Goal: Find contact information: Find contact information

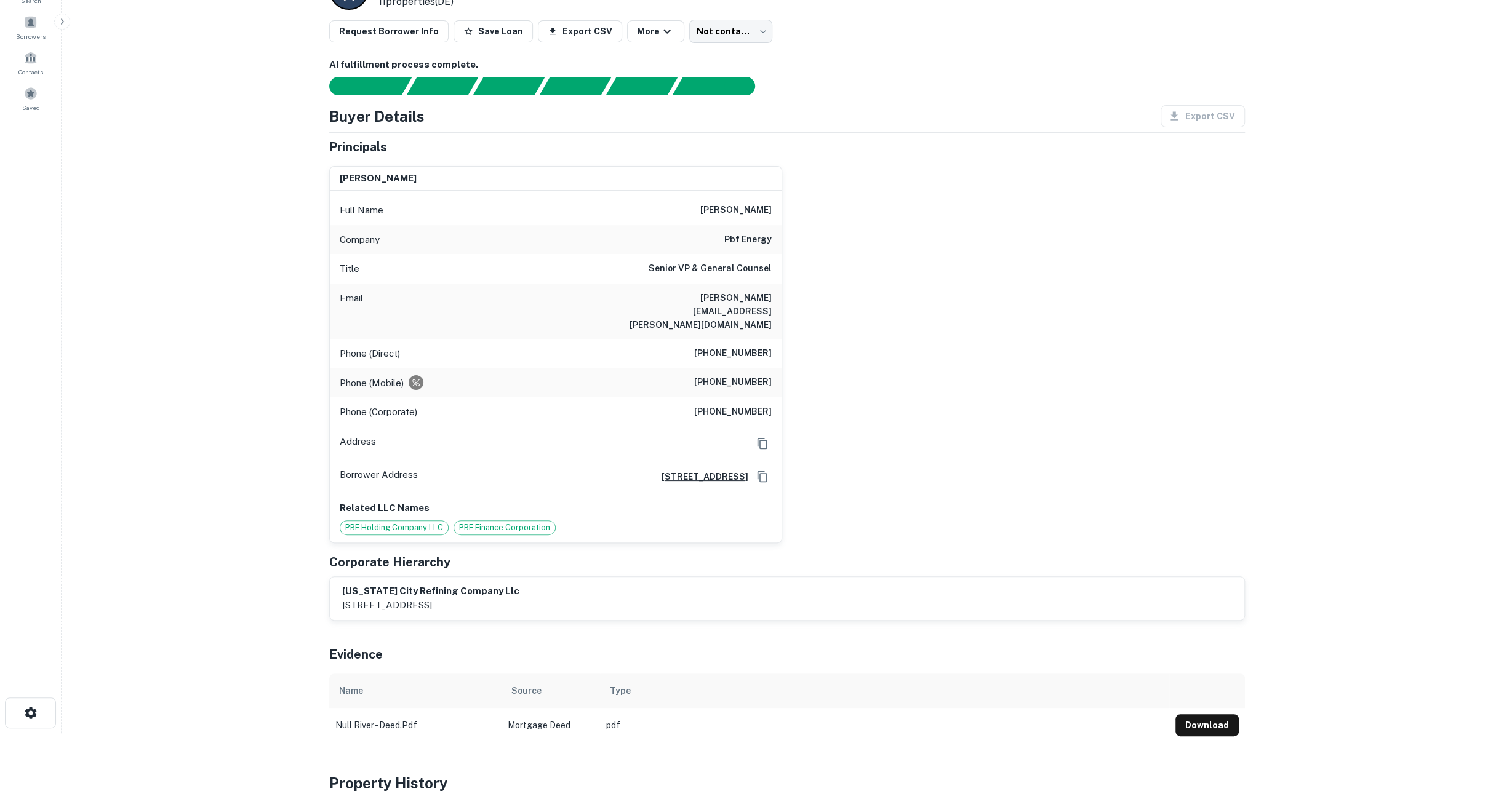
scroll to position [307, 0]
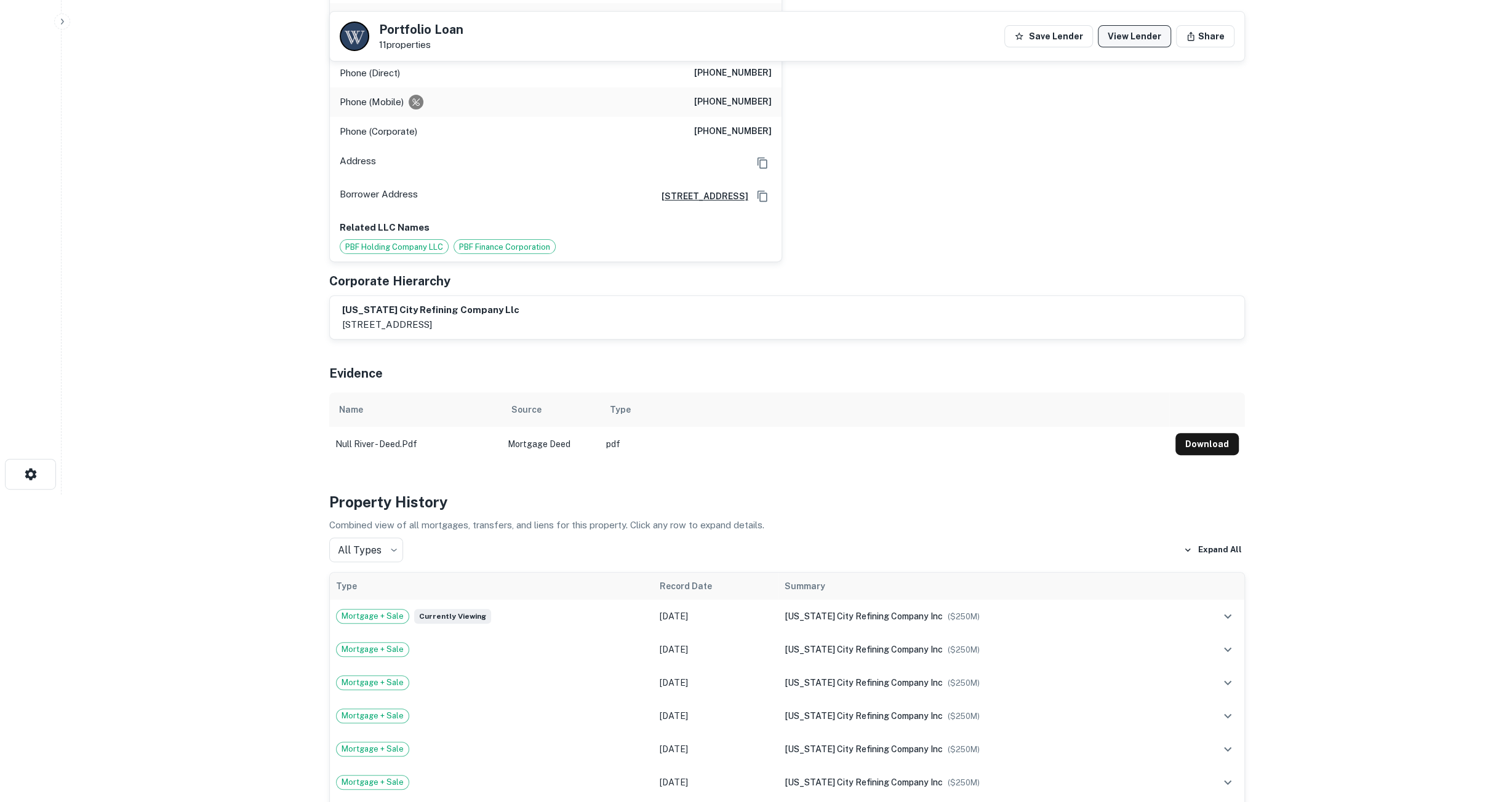
click at [1136, 34] on link "View Lender" at bounding box center [1135, 36] width 73 height 22
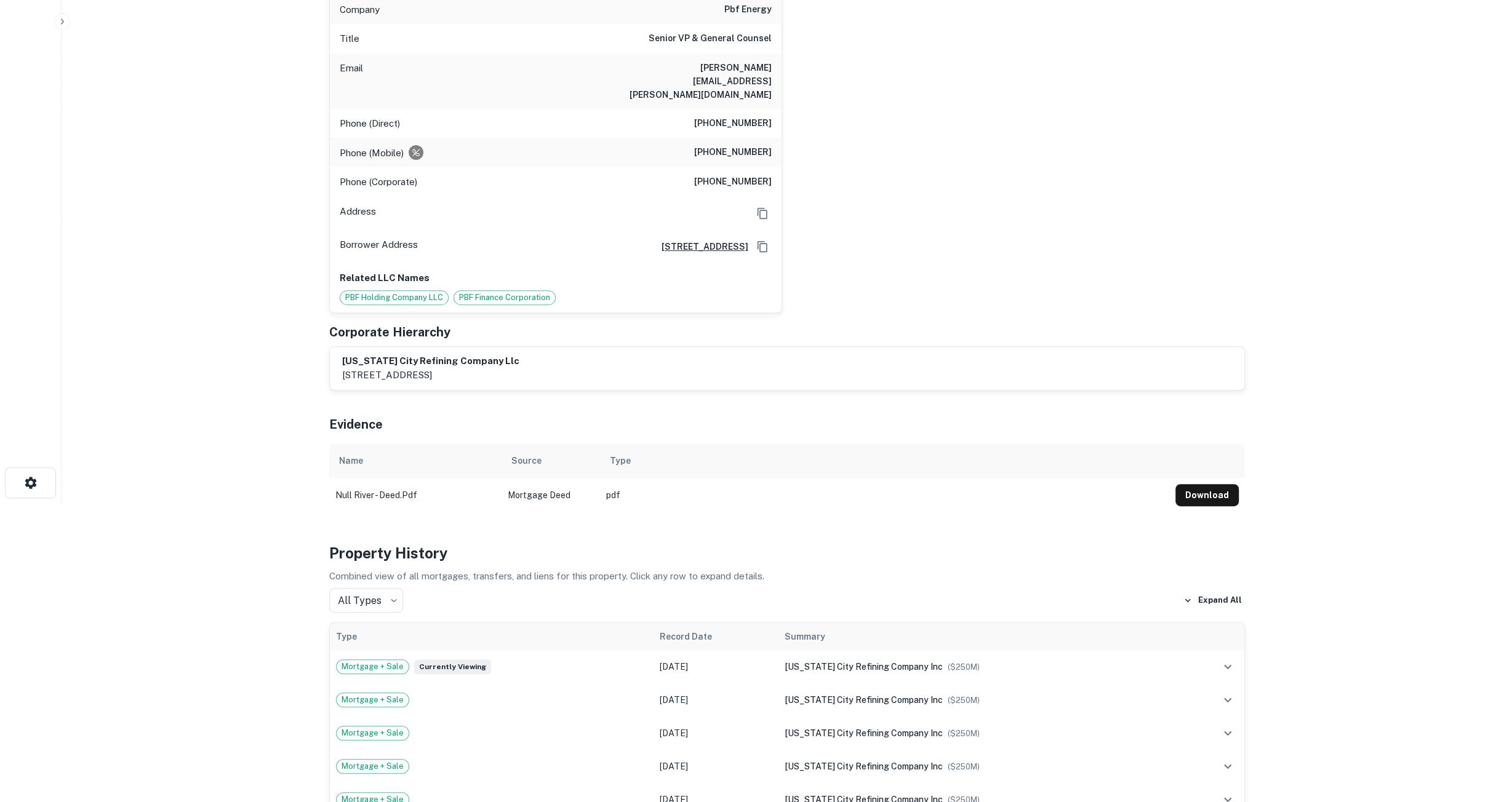
scroll to position [307, 0]
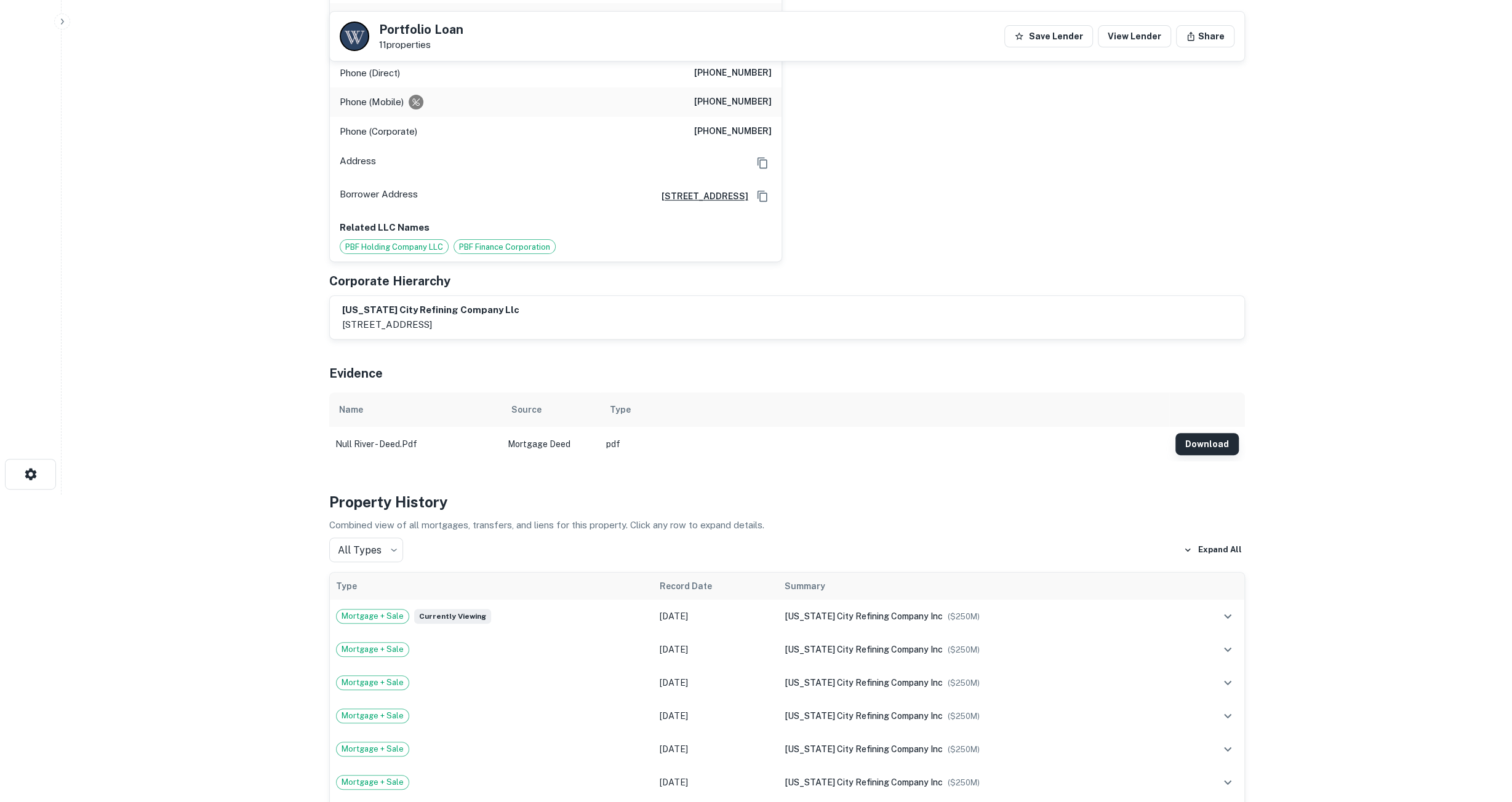
click at [1218, 433] on button "Download" at bounding box center [1206, 444] width 63 height 22
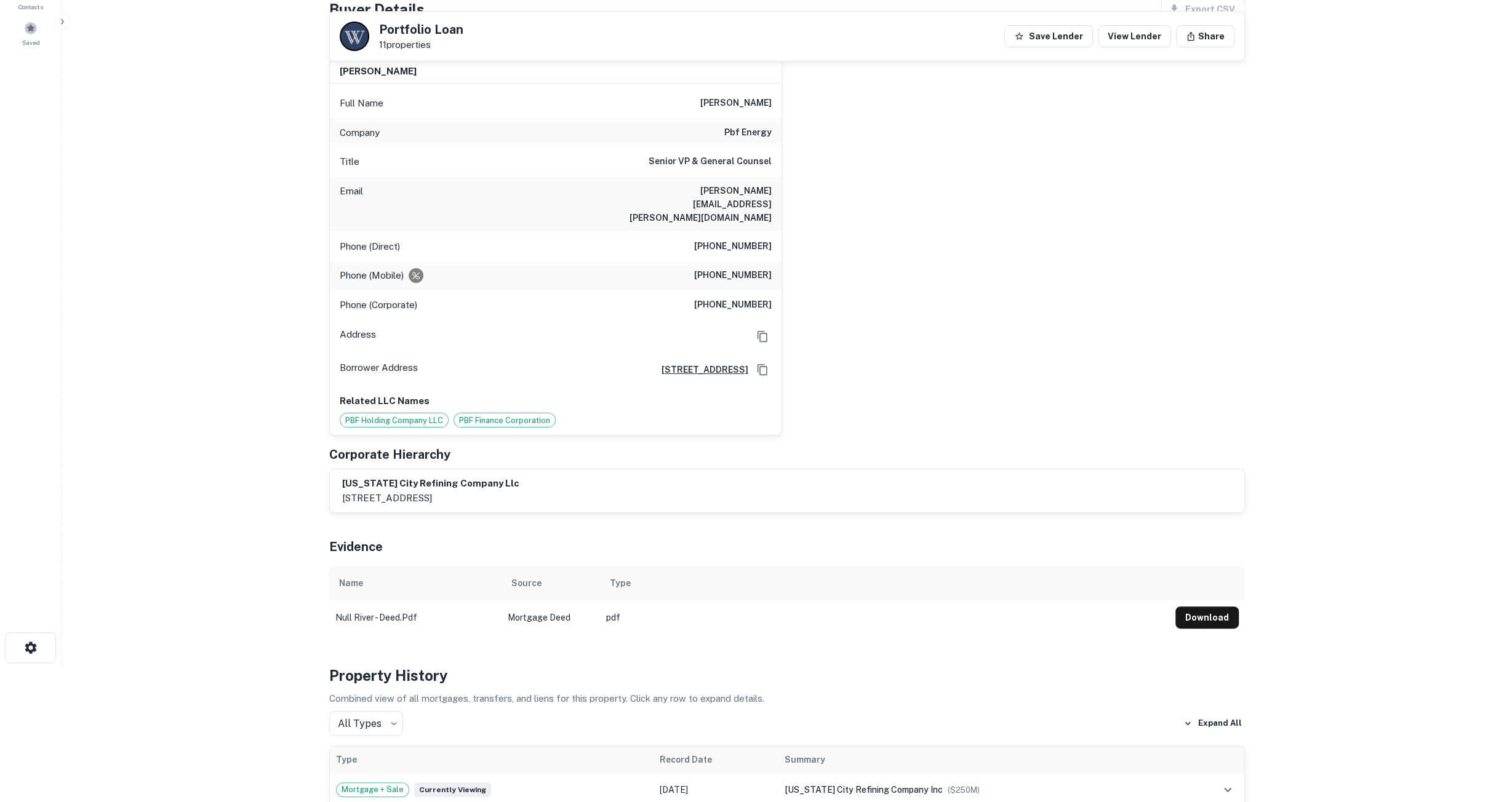
scroll to position [246, 0]
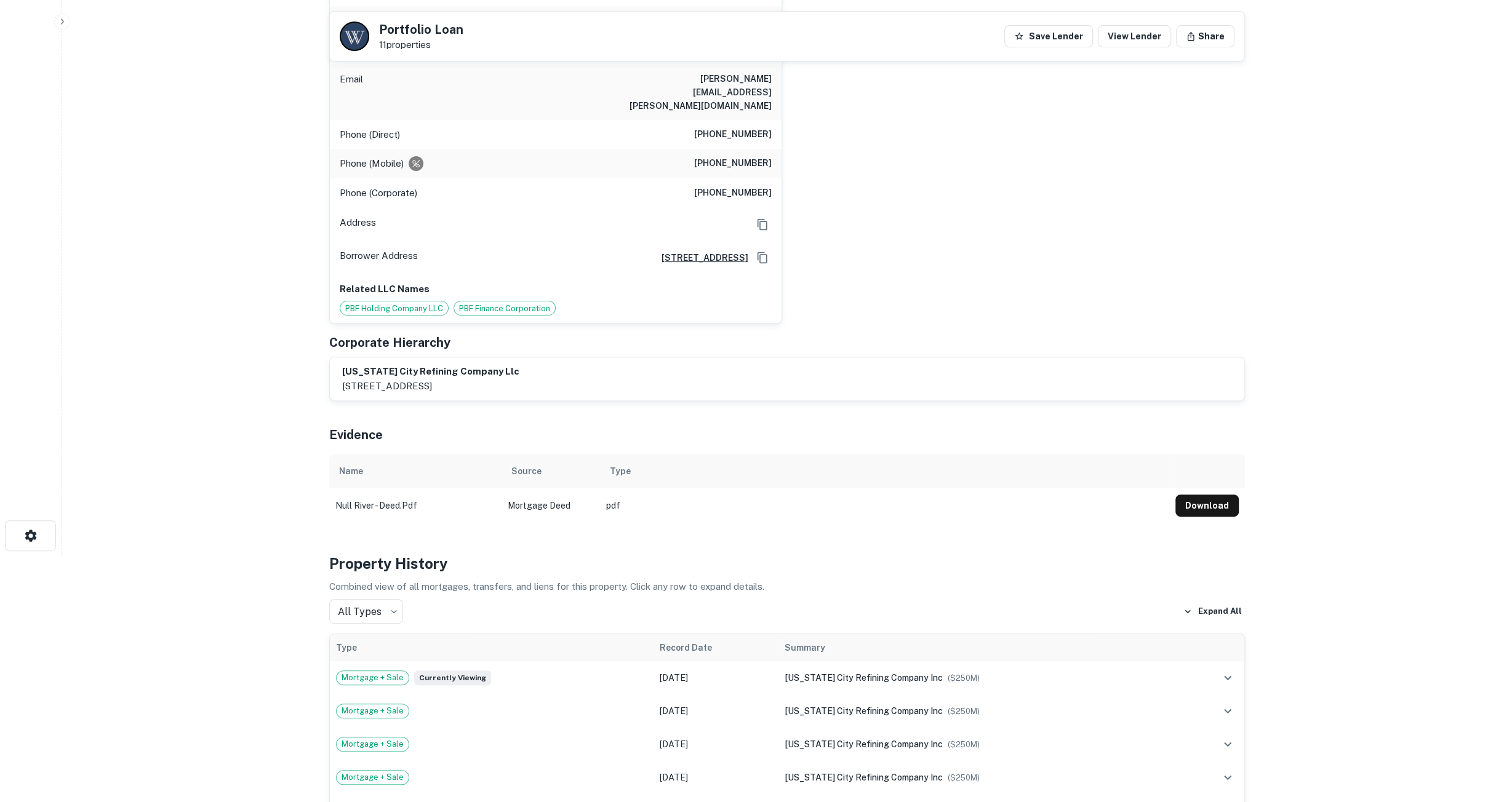
click at [1225, 495] on button "Download" at bounding box center [1206, 505] width 63 height 22
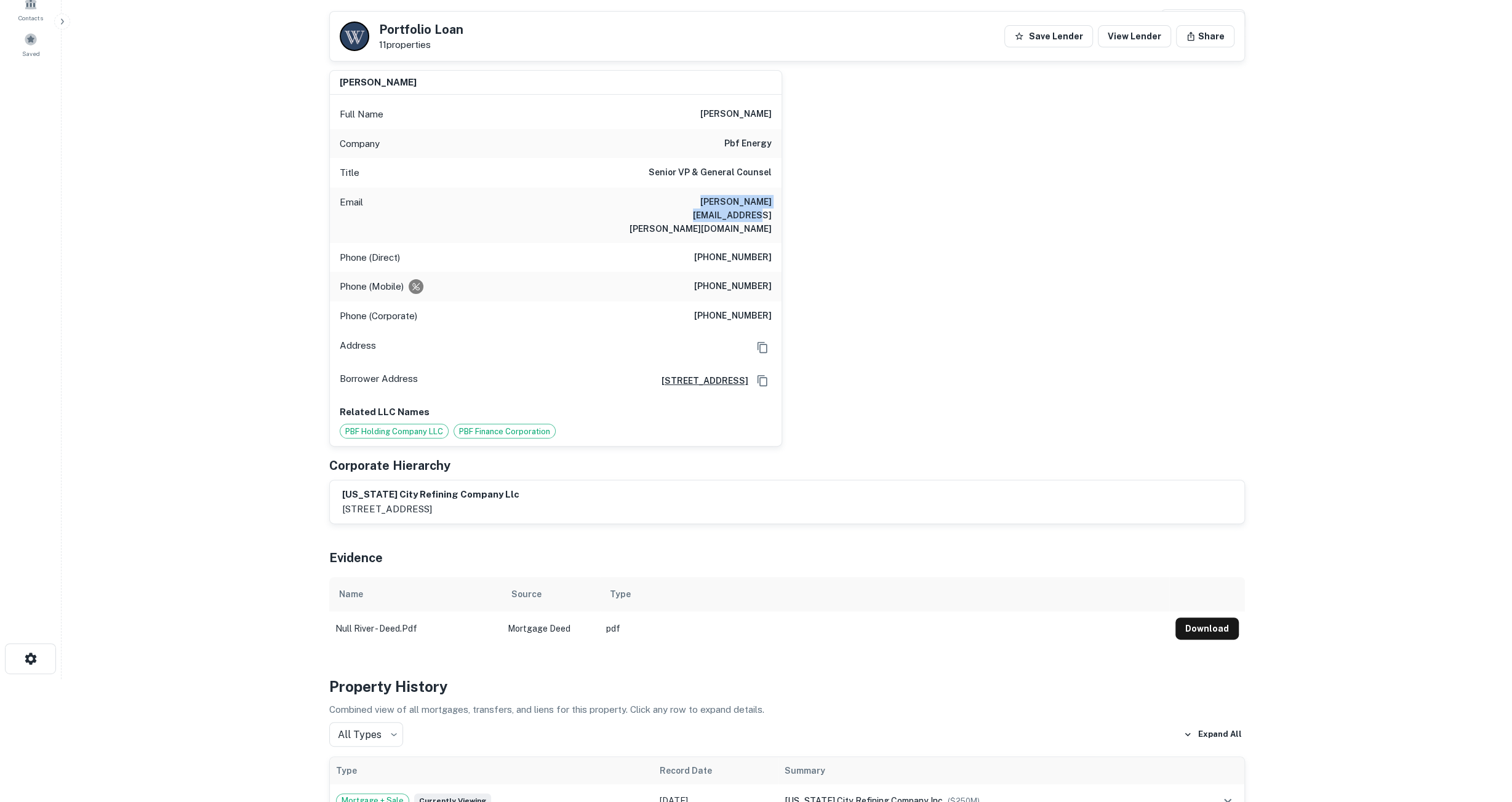
drag, startPoint x: 655, startPoint y: 200, endPoint x: 771, endPoint y: 202, distance: 116.0
click at [771, 202] on div "Email trecia.canty@pbfenergy.com" at bounding box center [556, 215] width 451 height 56
drag, startPoint x: 771, startPoint y: 202, endPoint x: 754, endPoint y: 201, distance: 17.0
copy h6 "trecia.canty@pbfenergy.com"
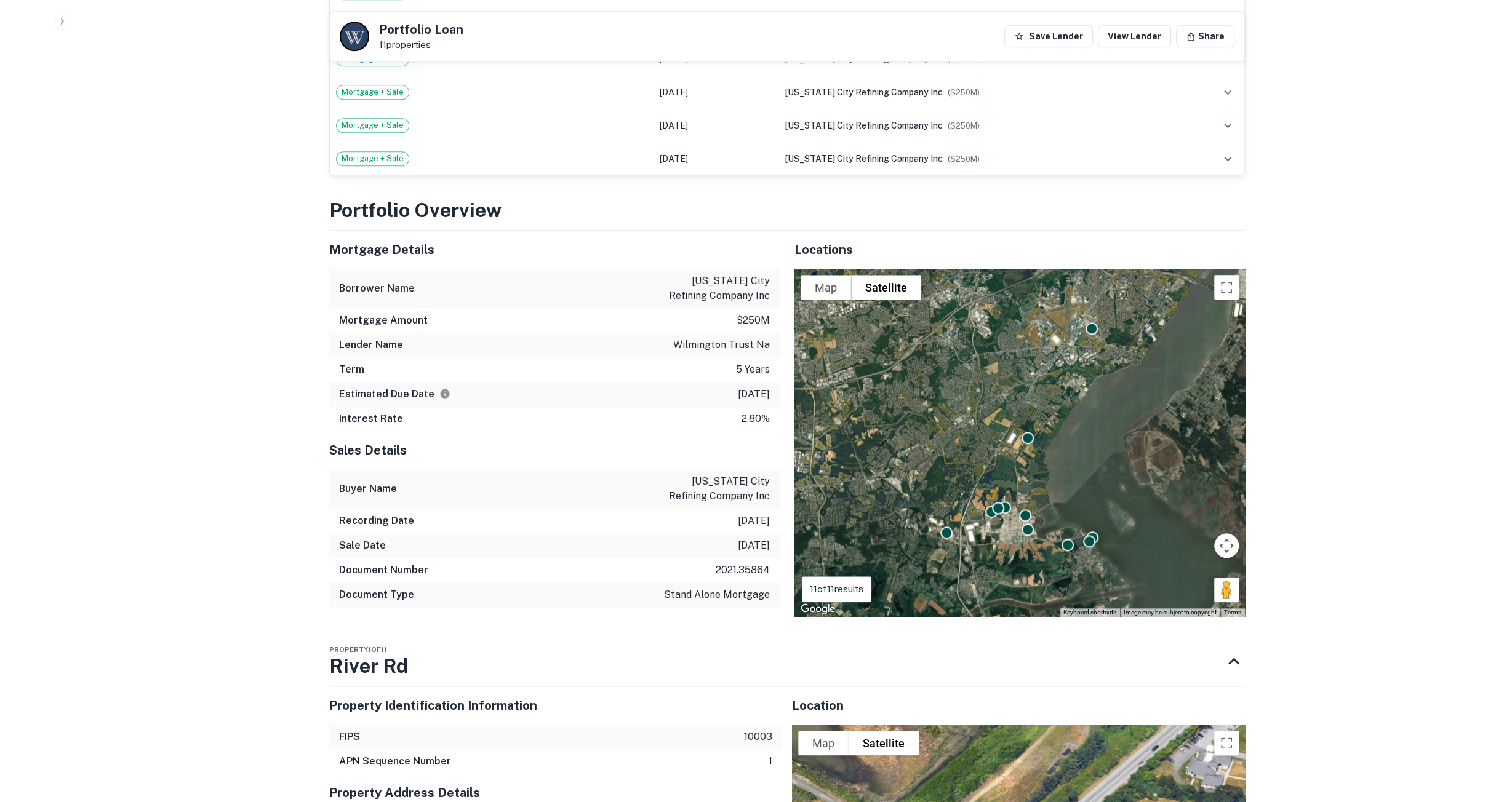
scroll to position [1107, 0]
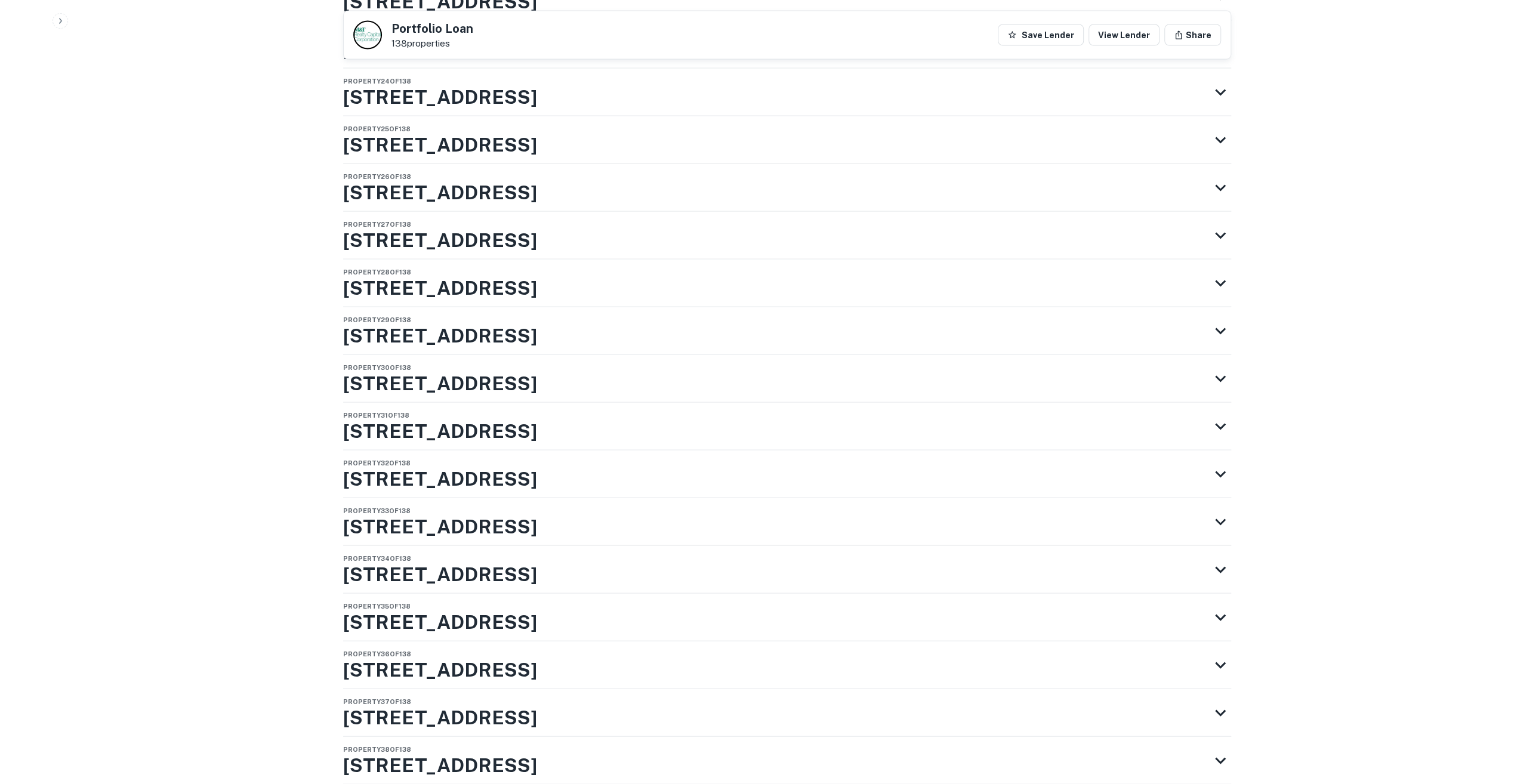
scroll to position [11459, 0]
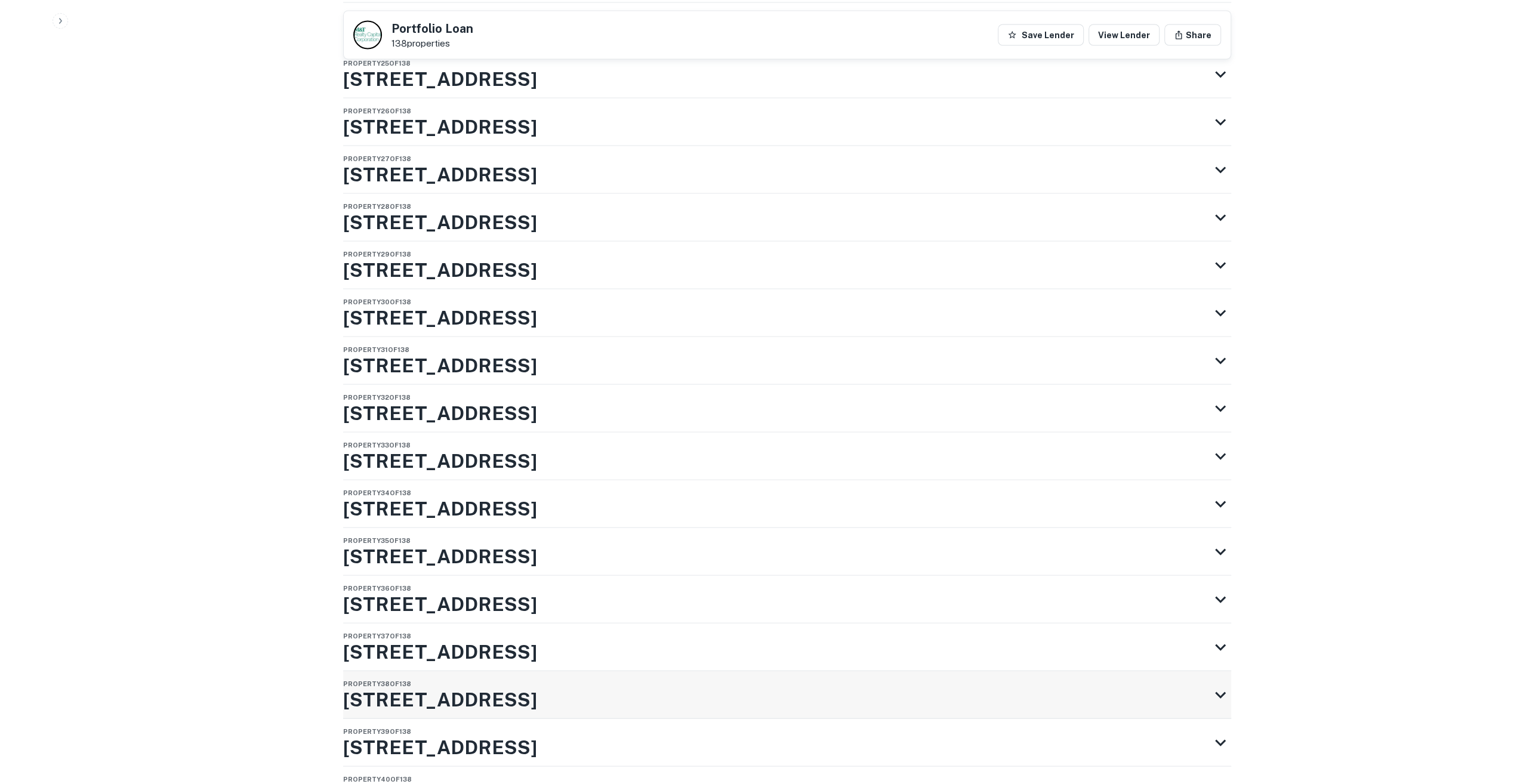
click at [1218, 685] on icon at bounding box center [1220, 695] width 21 height 21
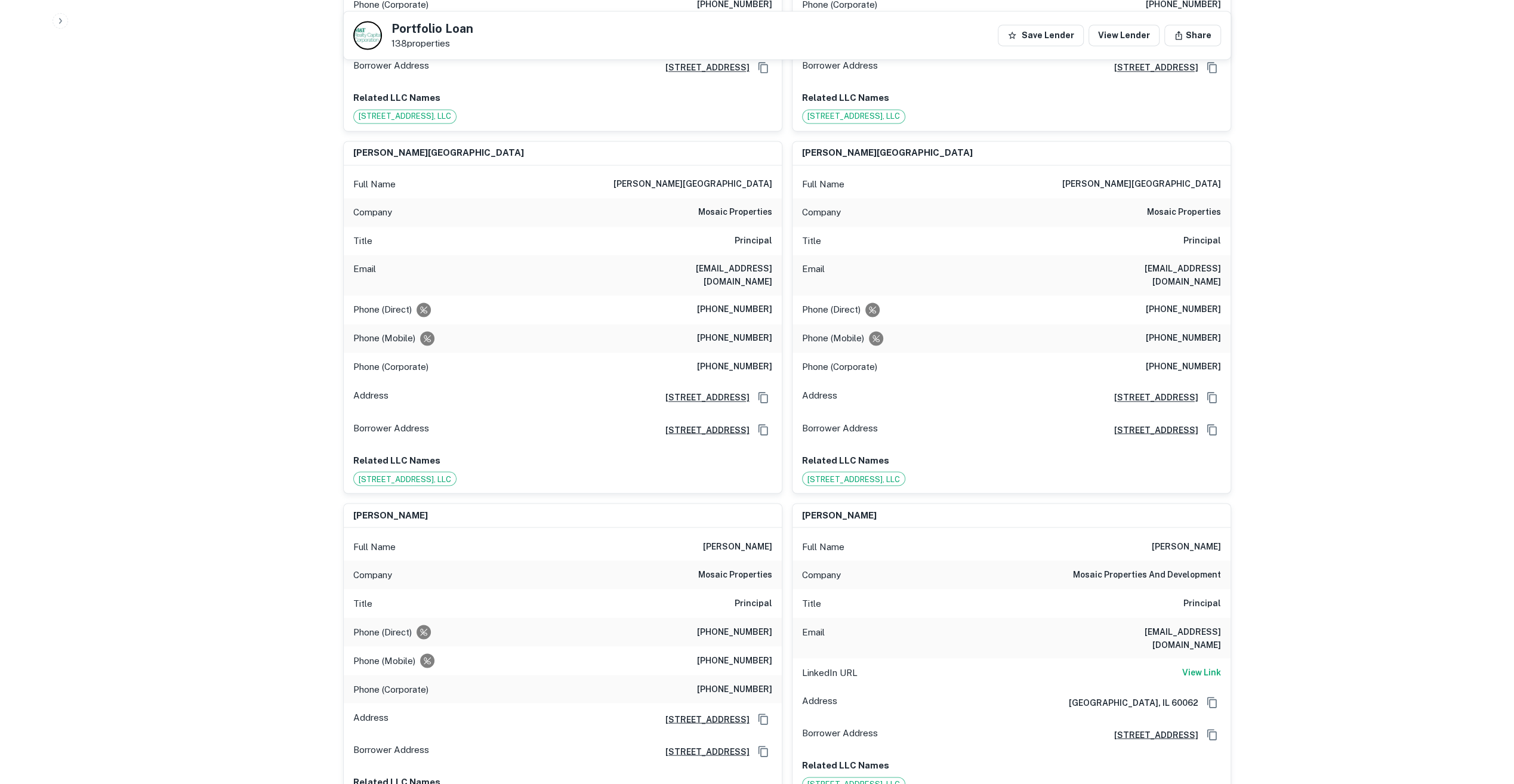
scroll to position [1791, 0]
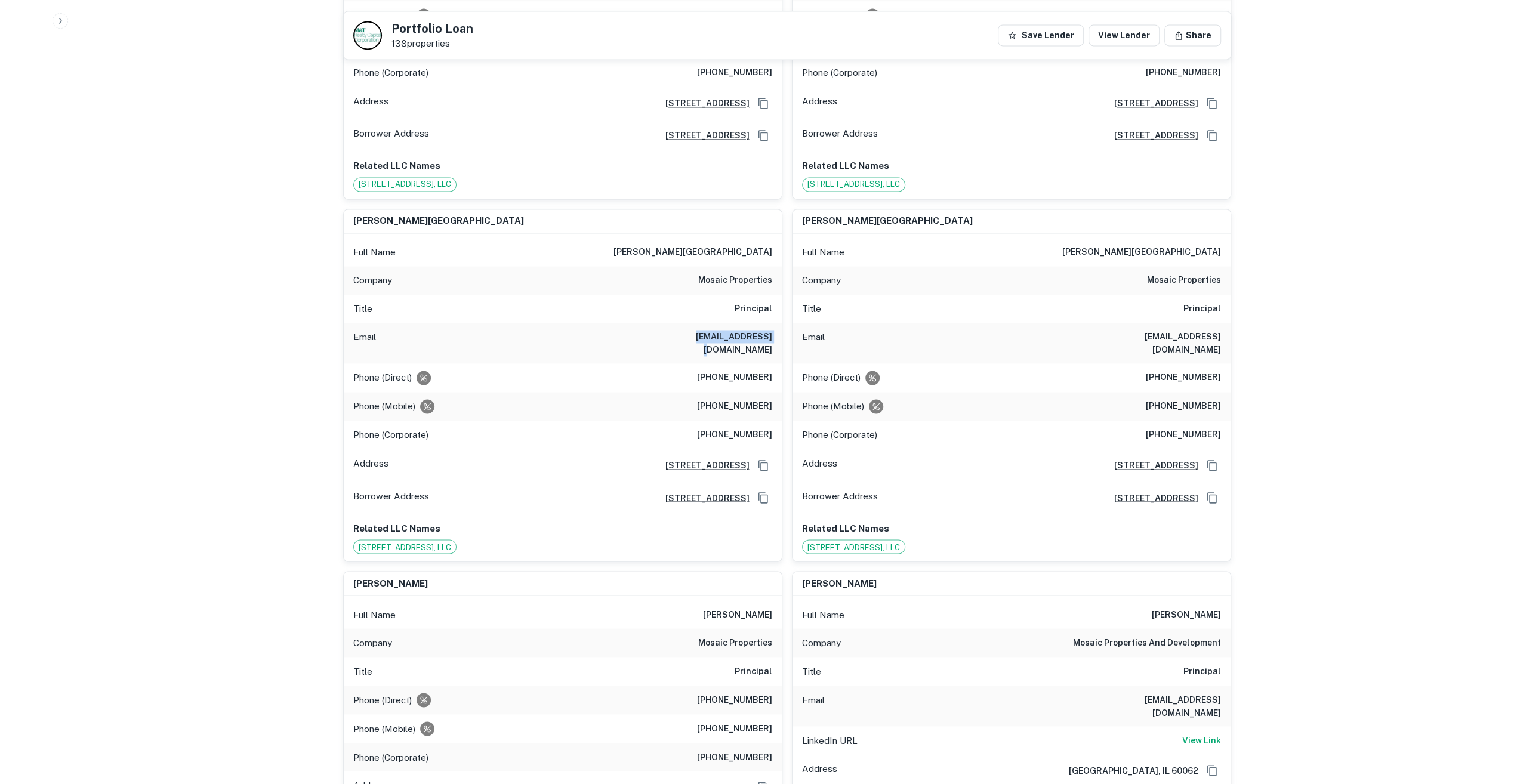
drag, startPoint x: 771, startPoint y: 271, endPoint x: 695, endPoint y: 271, distance: 76.0
click at [695, 330] on h6 "[EMAIL_ADDRESS][DOMAIN_NAME]" at bounding box center [700, 343] width 143 height 27
copy h6 "[EMAIL_ADDRESS][DOMAIN_NAME]"
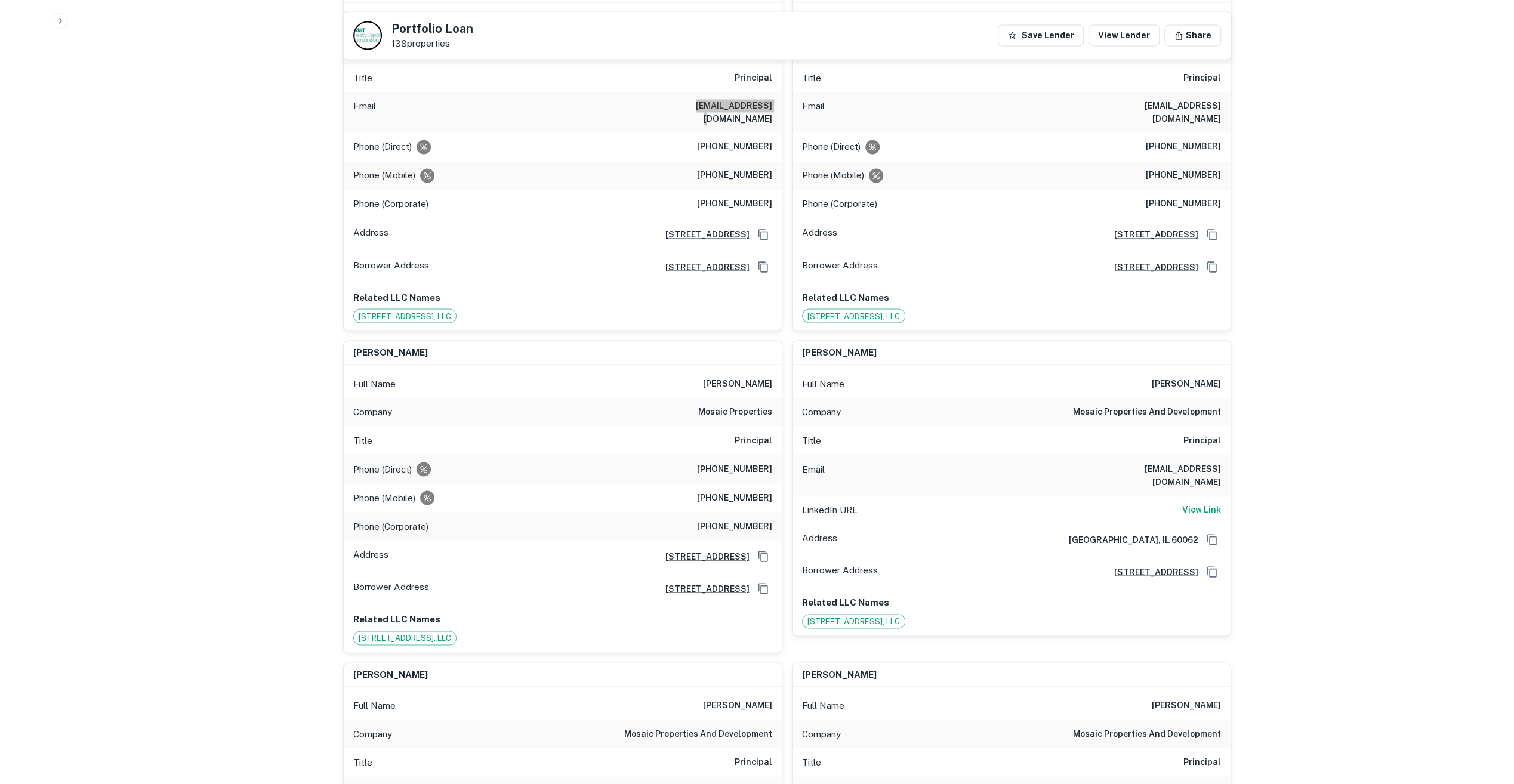
scroll to position [2149, 0]
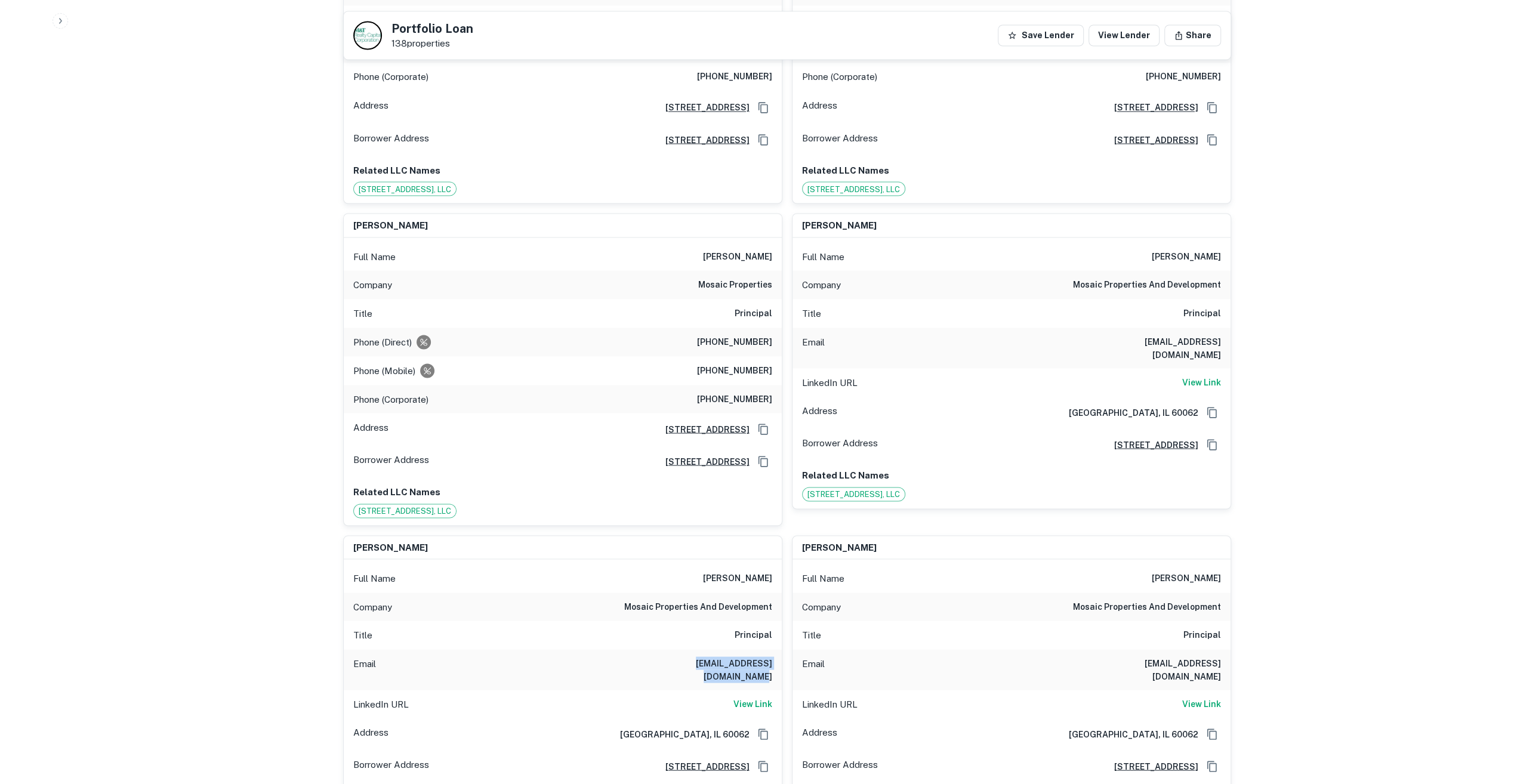
drag, startPoint x: 652, startPoint y: 586, endPoint x: 771, endPoint y: 586, distance: 119.0
click at [771, 649] on div "Email [EMAIL_ADDRESS][DOMAIN_NAME]" at bounding box center [563, 669] width 438 height 41
drag, startPoint x: 771, startPoint y: 586, endPoint x: 764, endPoint y: 585, distance: 7.1
copy h6 "[EMAIL_ADDRESS][DOMAIN_NAME]"
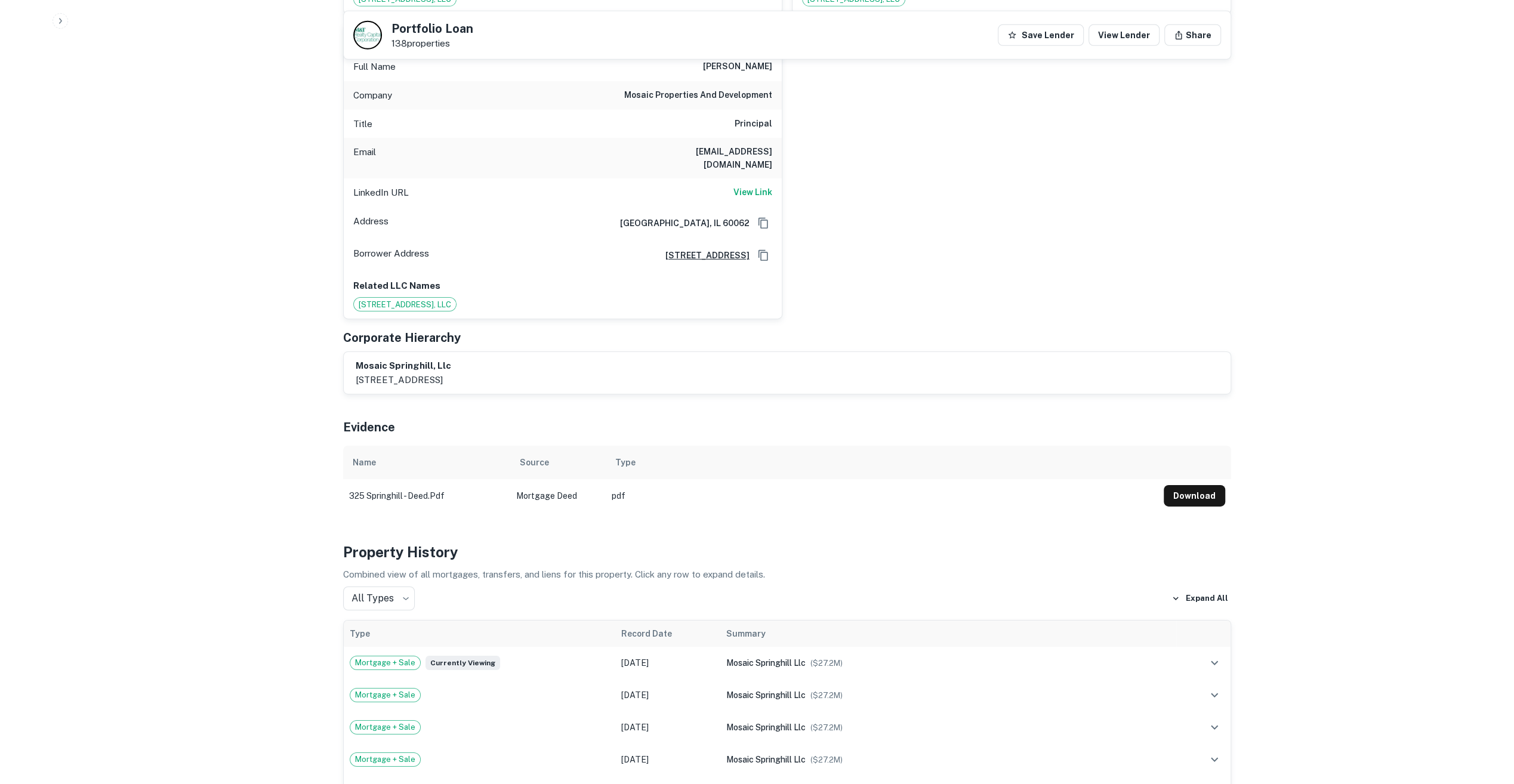
scroll to position [3939, 0]
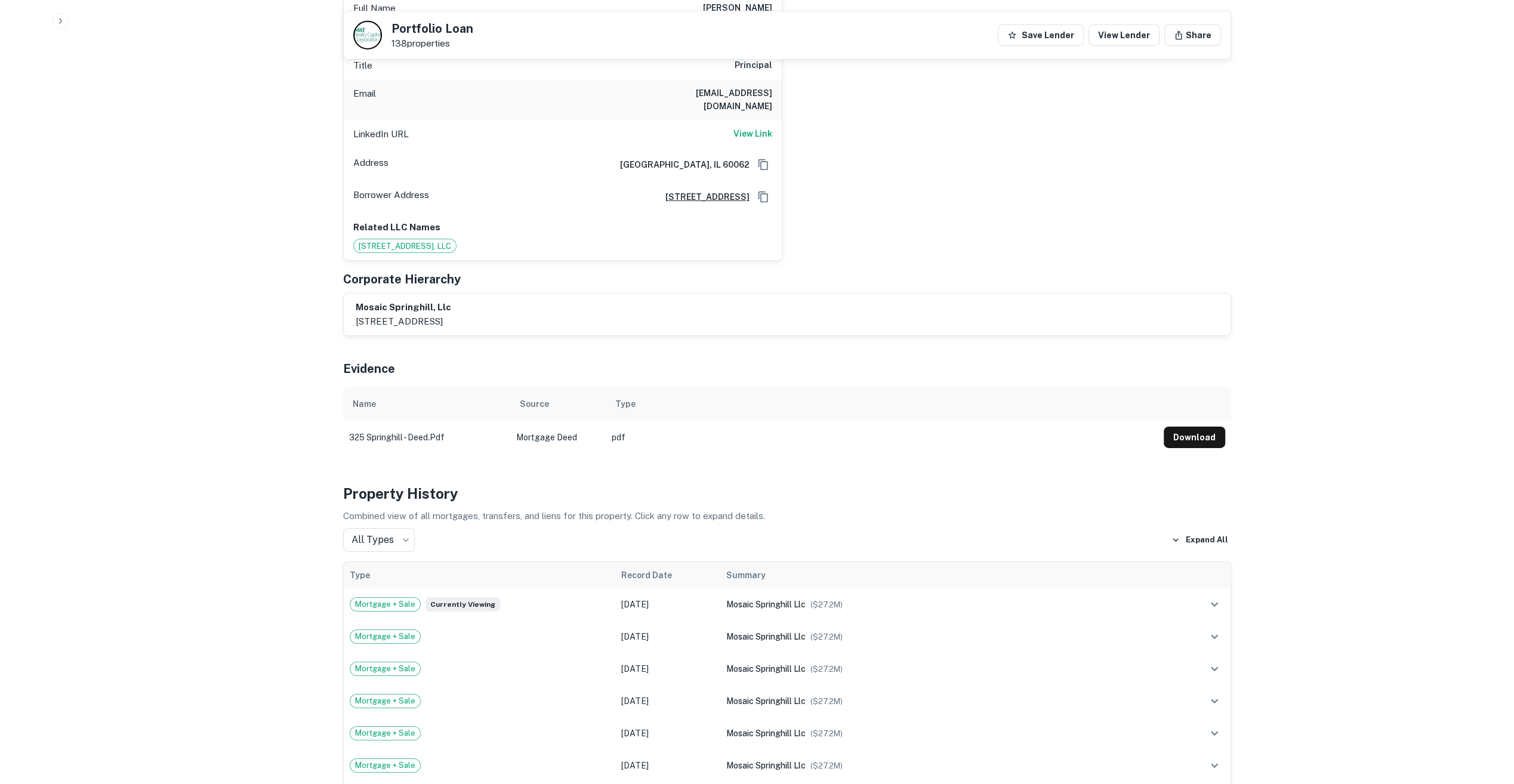
click at [1198, 427] on button "Download" at bounding box center [1194, 437] width 61 height 21
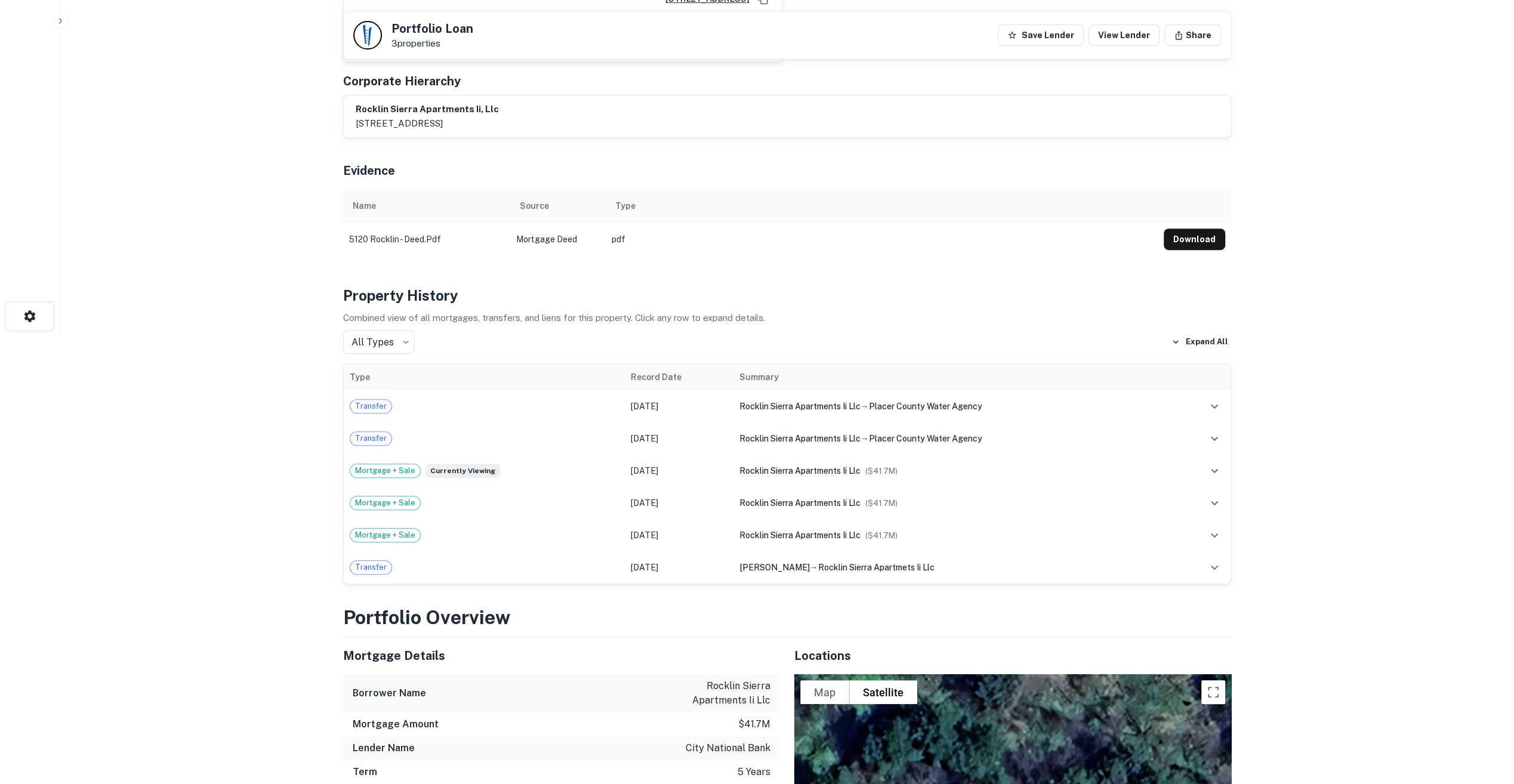
scroll to position [379, 0]
